Goal: Task Accomplishment & Management: Manage account settings

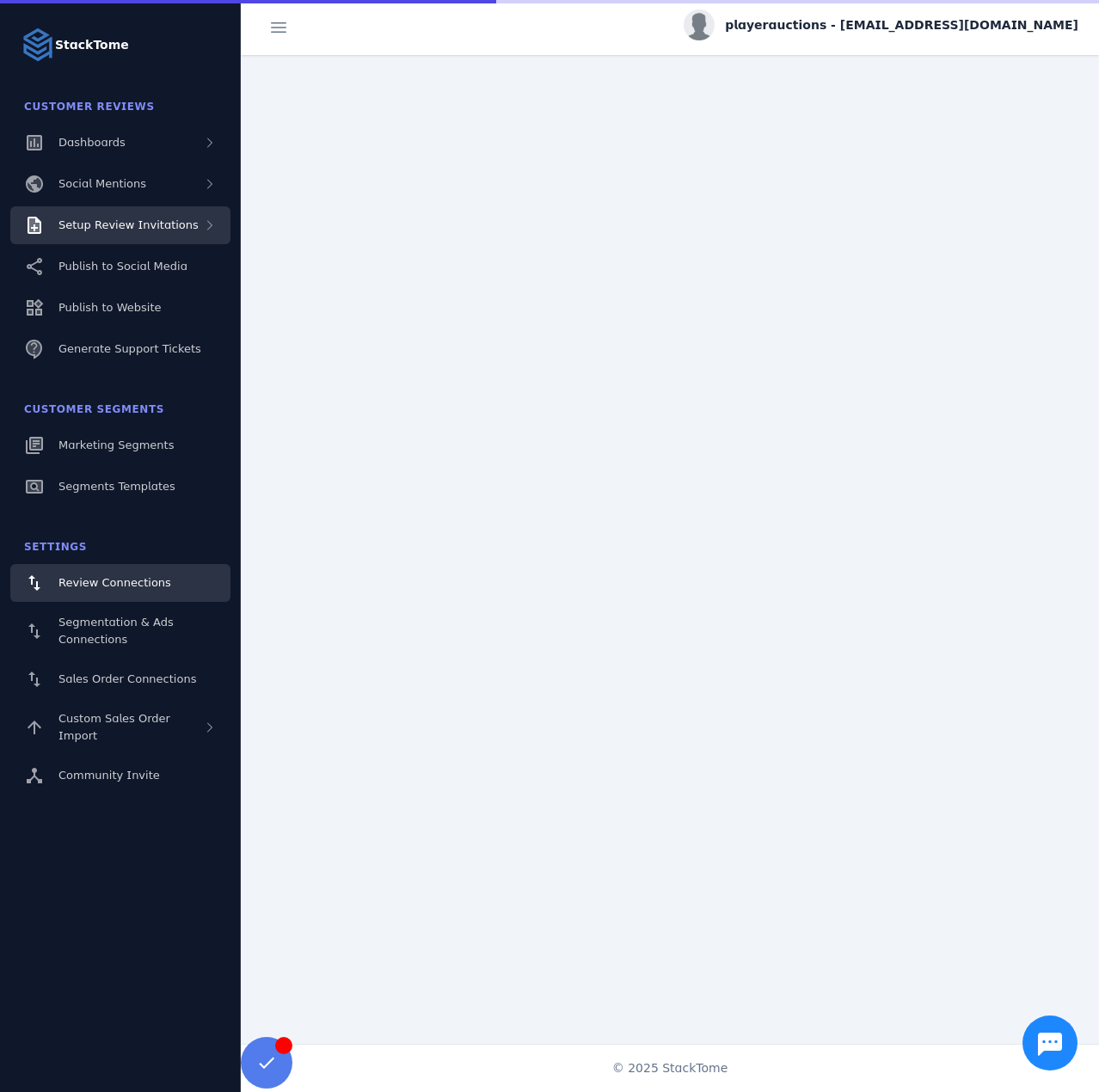
click at [153, 219] on span "Setup Review Invitations" at bounding box center [129, 224] width 141 height 13
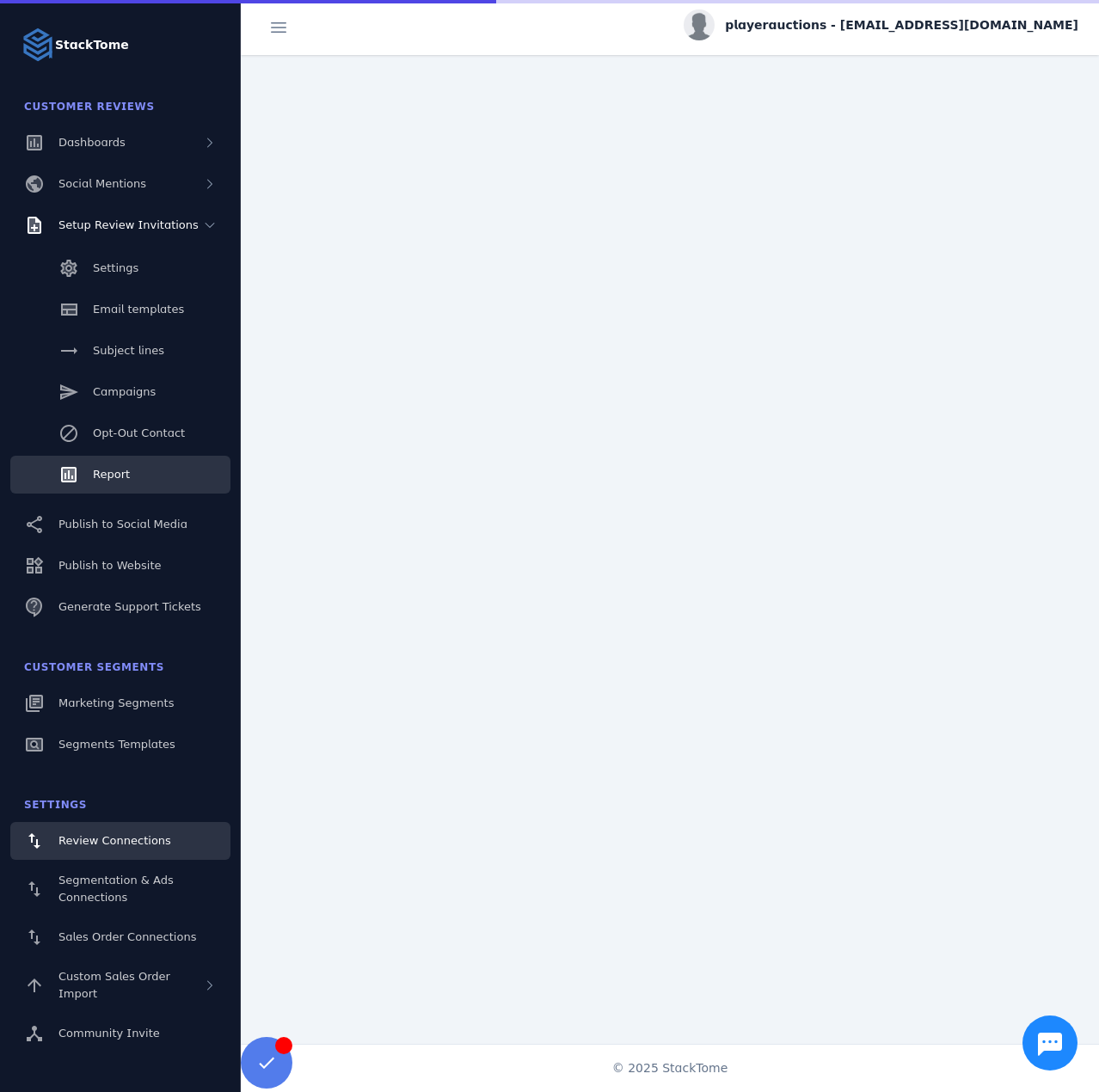
click at [117, 465] on link "Report" at bounding box center [120, 474] width 221 height 38
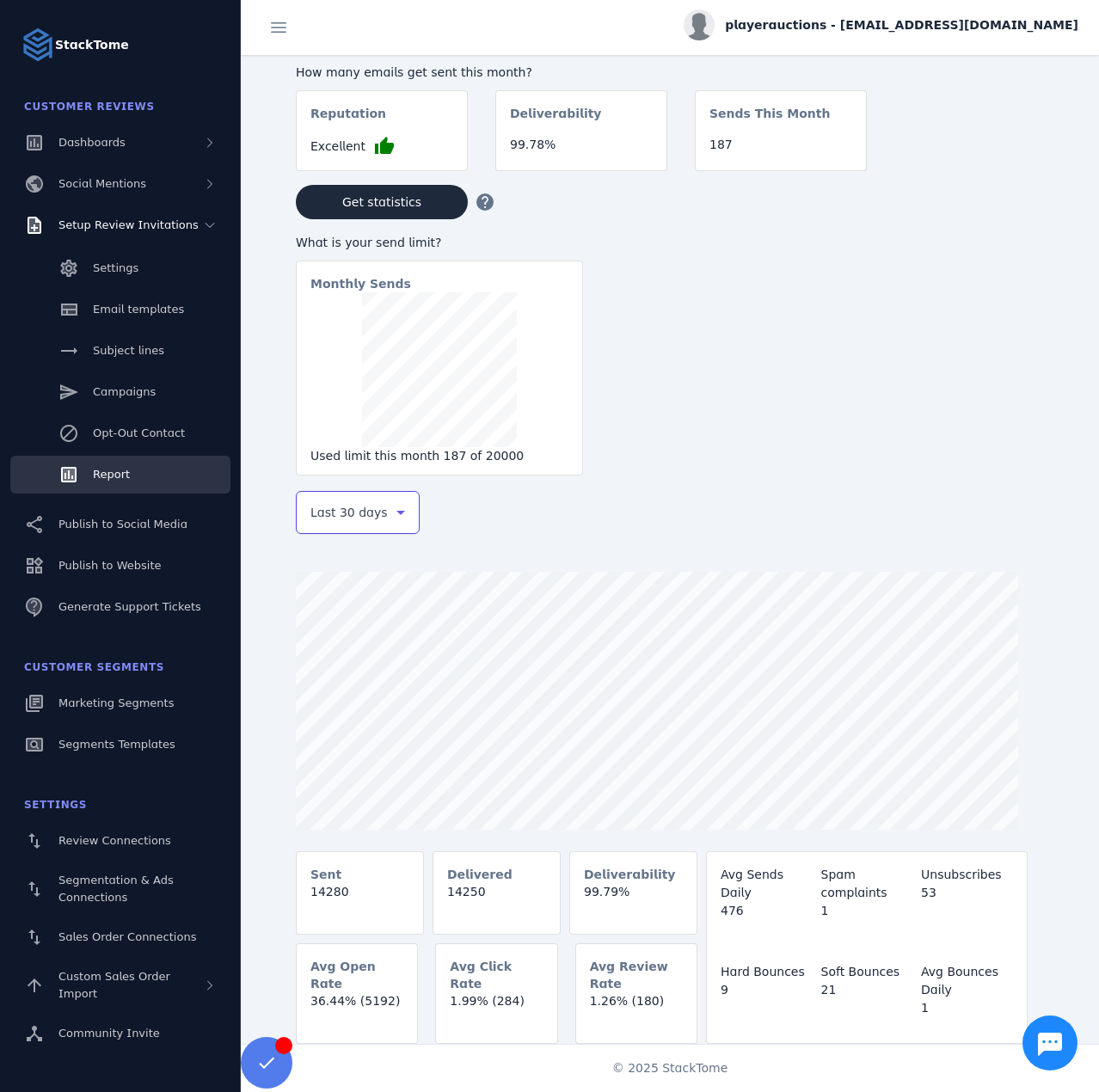
click at [358, 519] on span "Last 30 days" at bounding box center [349, 512] width 77 height 20
click at [344, 654] on span "Last 7 days" at bounding box center [345, 648] width 69 height 20
drag, startPoint x: 964, startPoint y: 26, endPoint x: 966, endPoint y: 37, distance: 11.2
click at [962, 24] on span "playerauctions - [EMAIL_ADDRESS][DOMAIN_NAME]" at bounding box center [902, 25] width 353 height 18
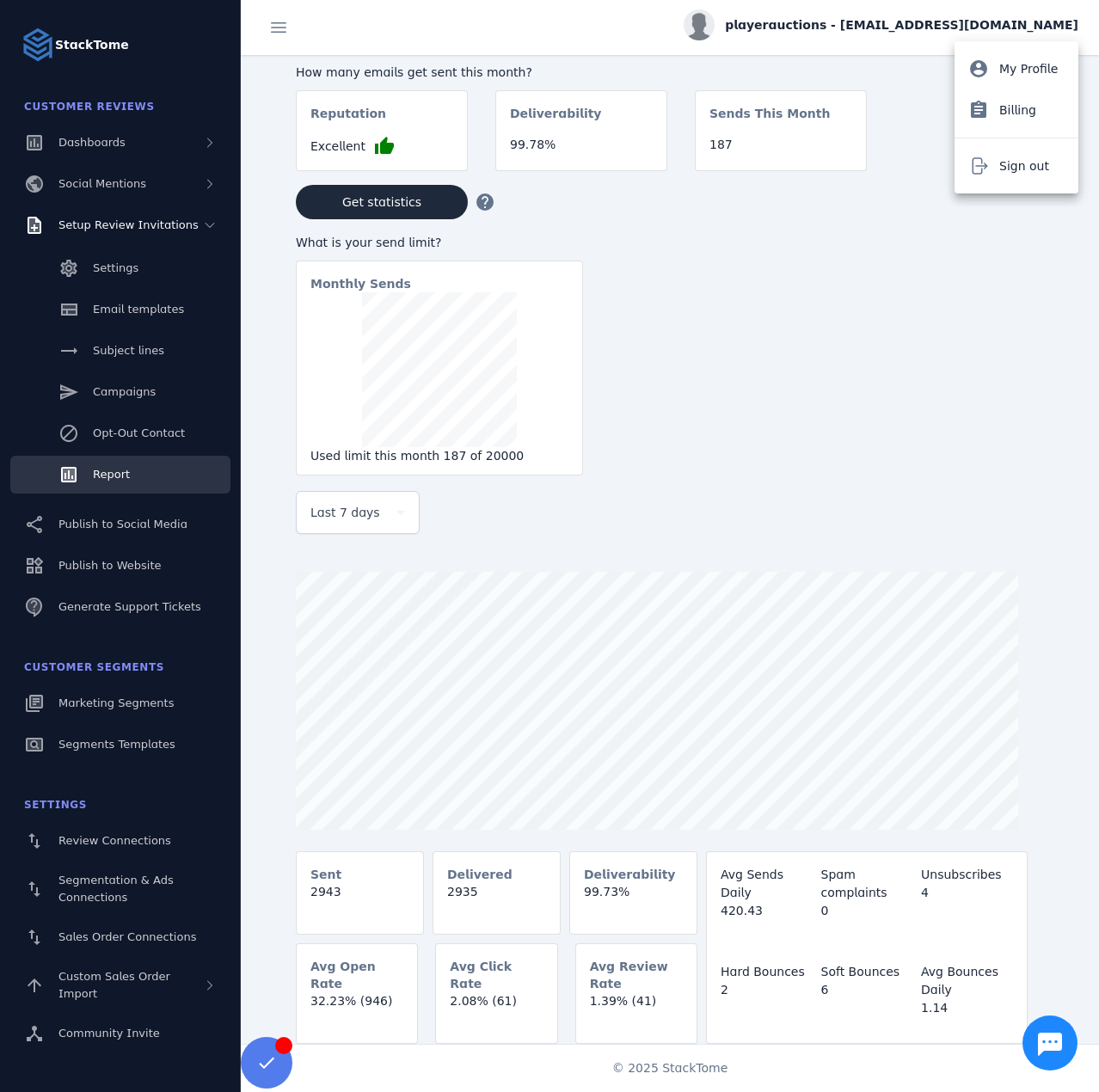
click at [1001, 169] on span "Sign out" at bounding box center [1025, 166] width 50 height 20
